Goal: Register for event/course

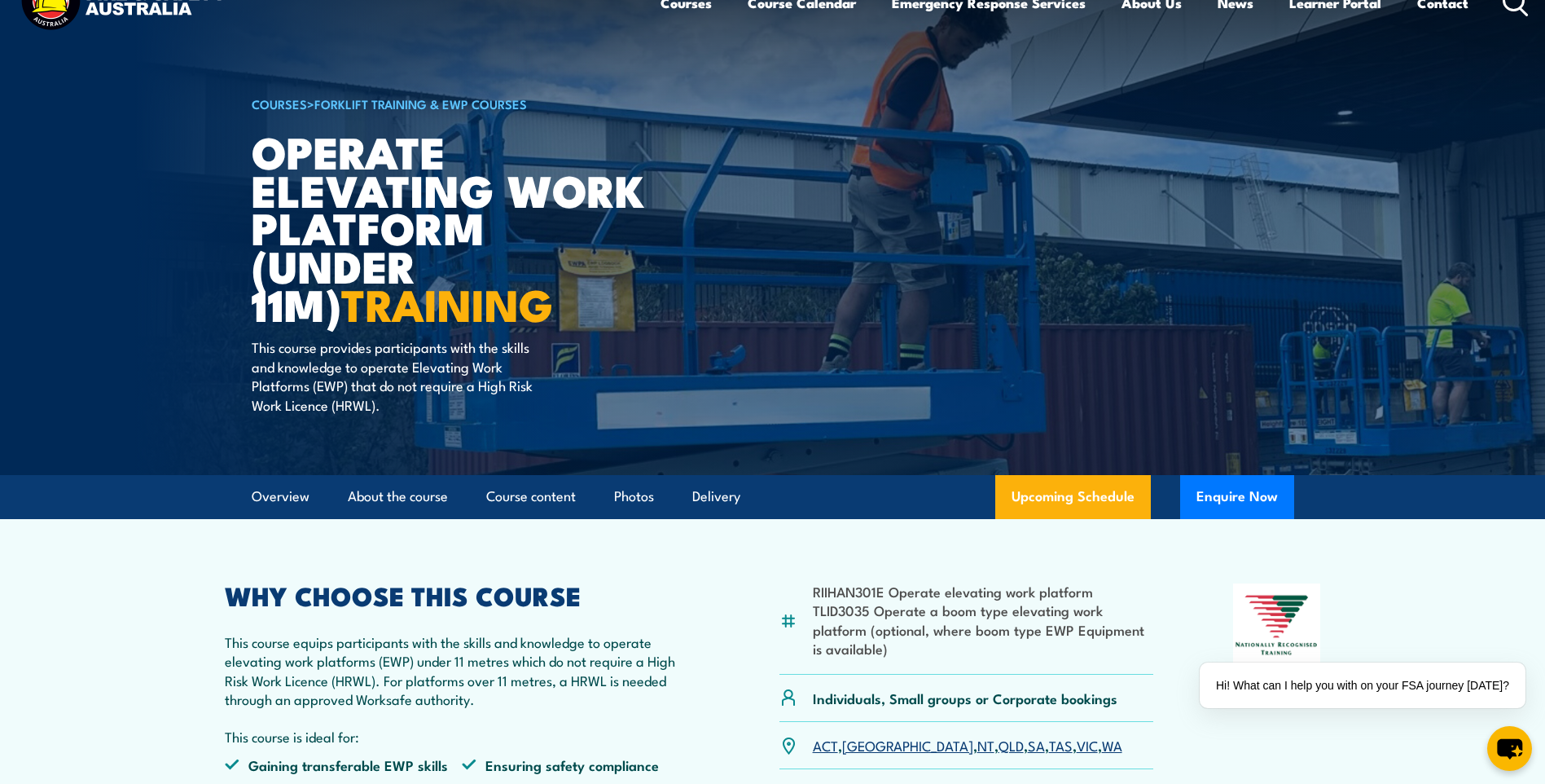
scroll to position [163, 0]
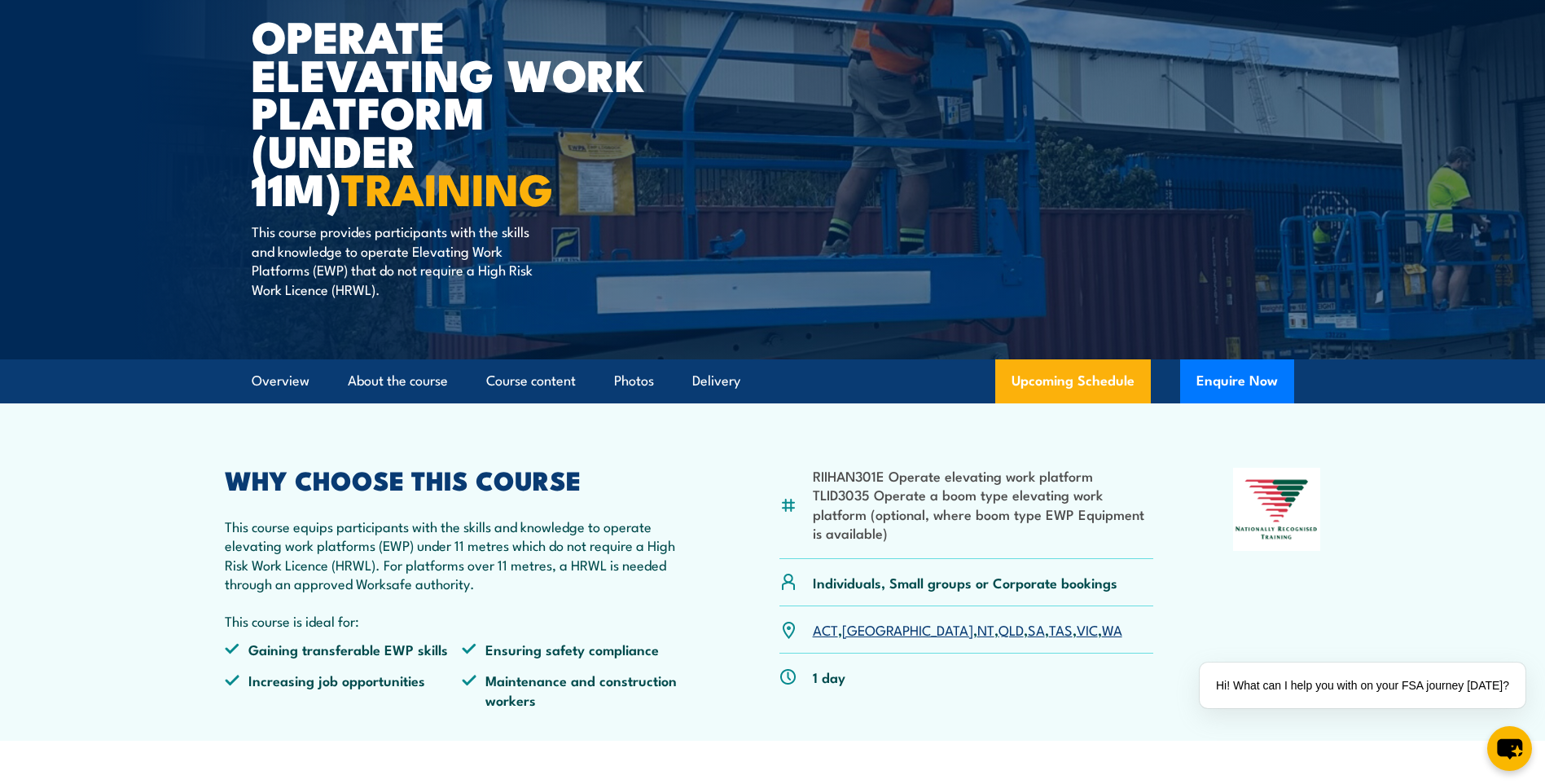
click at [999, 632] on link "QLD" at bounding box center [1011, 629] width 25 height 19
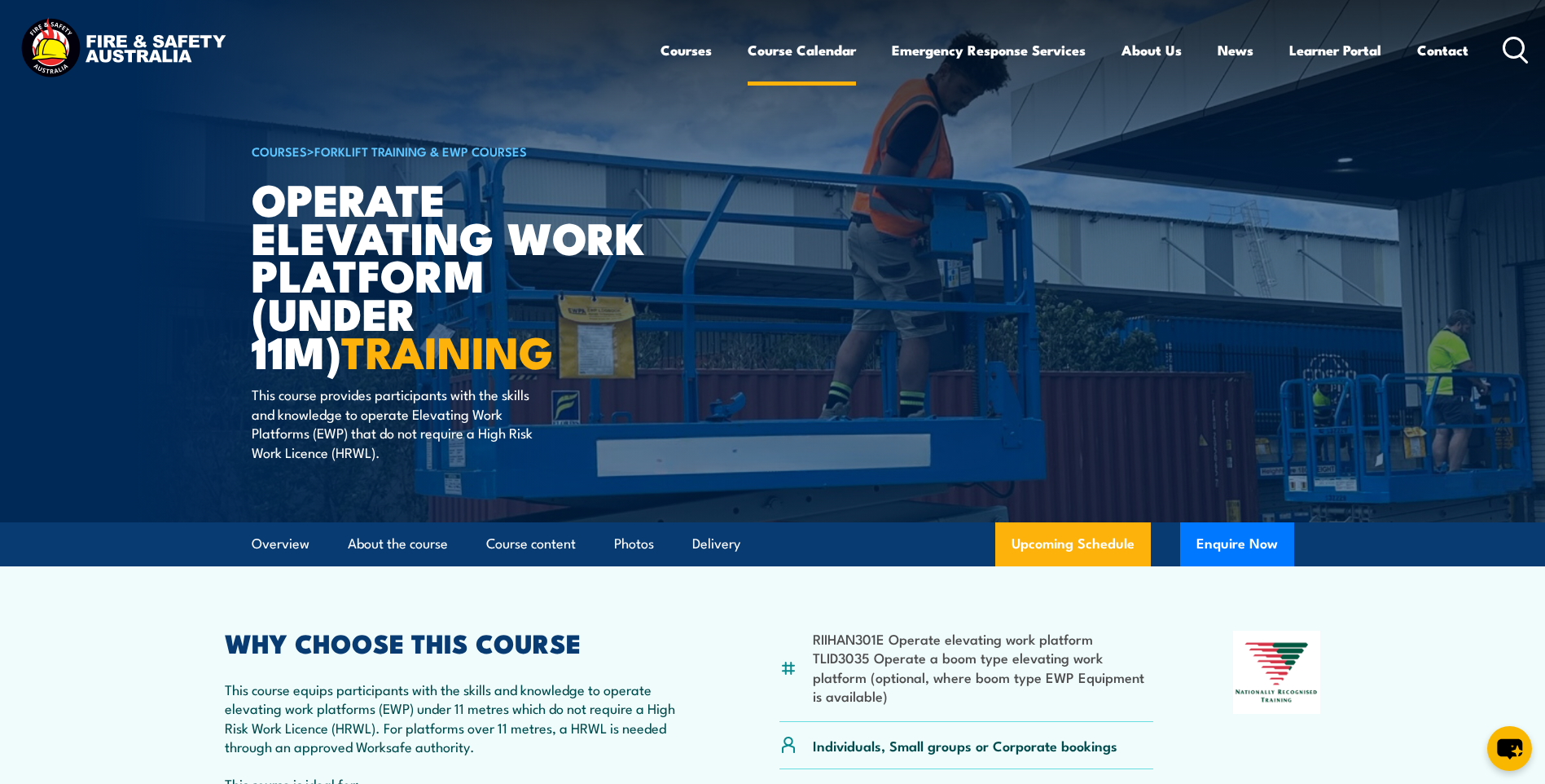
click at [791, 46] on link "Course Calendar" at bounding box center [801, 50] width 109 height 43
